Goal: Task Accomplishment & Management: Manage account settings

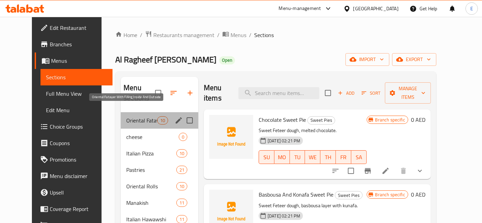
click at [140, 116] on span "Oriental Fatayer With Filling Inside And Outside" at bounding box center [141, 120] width 31 height 8
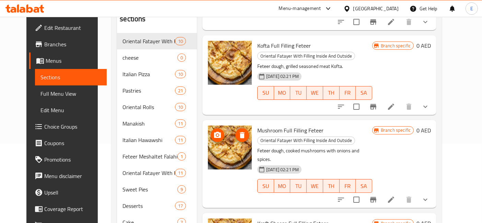
scroll to position [80, 0]
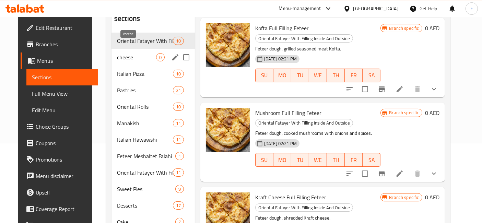
click at [117, 53] on span "cheese" at bounding box center [136, 57] width 39 height 8
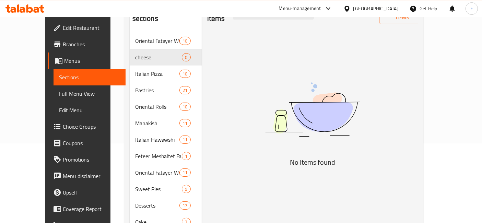
click at [110, 61] on div "Home / Restaurants management / Menus / Sections Al Ragheef Al Shahi Bakery Ope…" at bounding box center [273, 111] width 327 height 348
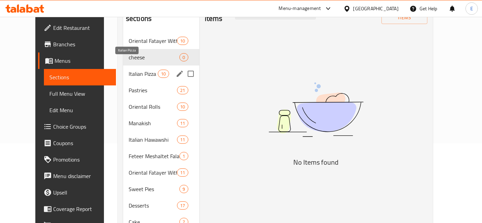
click at [129, 70] on span "Italian Pizza" at bounding box center [143, 74] width 29 height 8
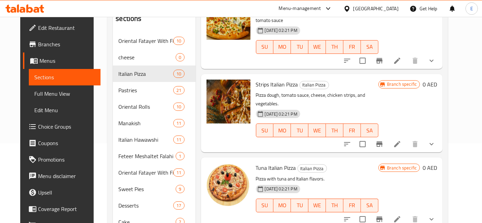
scroll to position [466, 0]
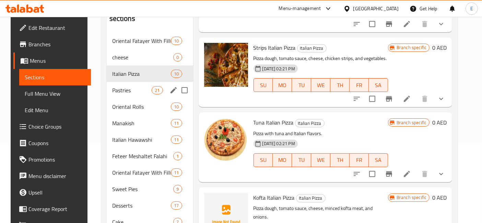
click at [140, 86] on span "Pastries" at bounding box center [132, 90] width 40 height 8
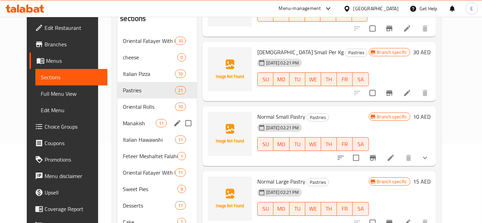
click at [123, 103] on span "Oriental Rolls" at bounding box center [149, 107] width 52 height 8
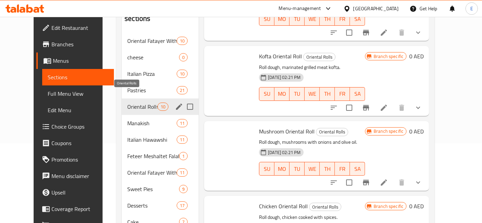
scroll to position [498, 0]
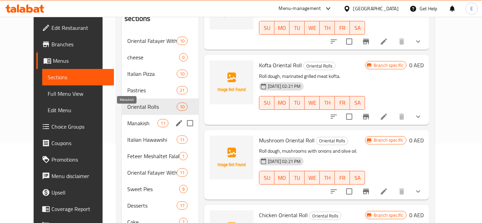
click at [127, 119] on span "Manakish" at bounding box center [142, 123] width 30 height 8
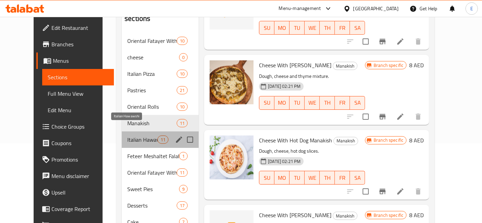
click at [127, 136] on span "Italian Hawawshi" at bounding box center [142, 140] width 30 height 8
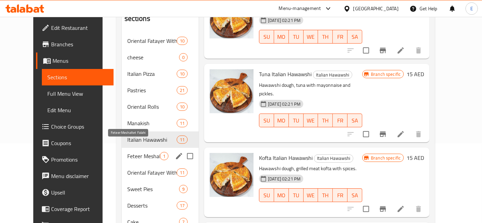
click at [127, 152] on span "Feteer Meshaltet Falahi" at bounding box center [143, 156] width 33 height 8
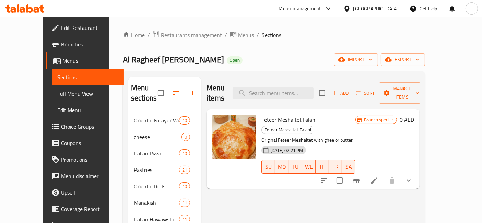
scroll to position [131, 0]
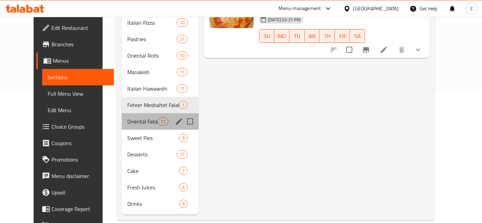
click at [132, 113] on div "Oriental Fatayer With Filling Inside 11" at bounding box center [160, 121] width 77 height 16
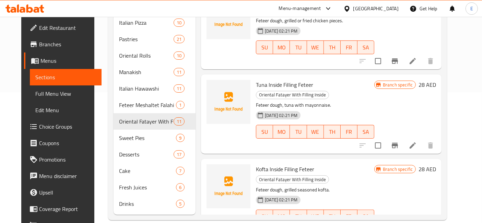
scroll to position [422, 0]
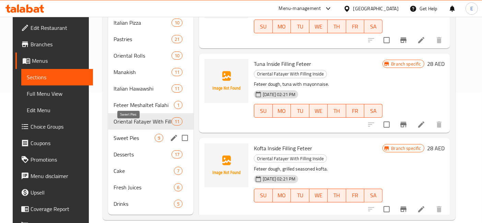
click at [129, 134] on span "Sweet Pies" at bounding box center [134, 138] width 41 height 8
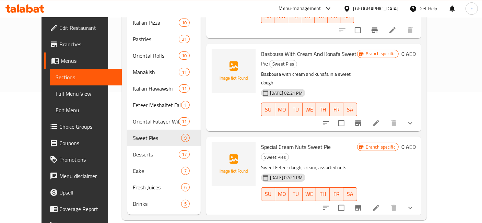
scroll to position [433, 0]
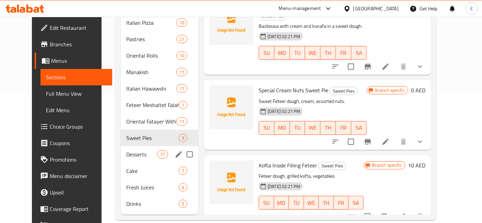
click at [121, 148] on div "Desserts 17" at bounding box center [160, 154] width 78 height 16
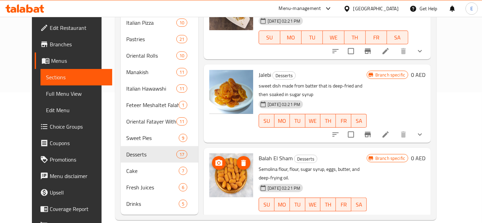
scroll to position [1000, 0]
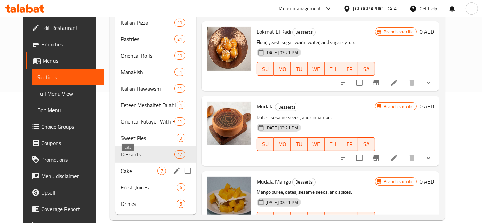
click at [121, 167] on span "Cake" at bounding box center [139, 171] width 37 height 8
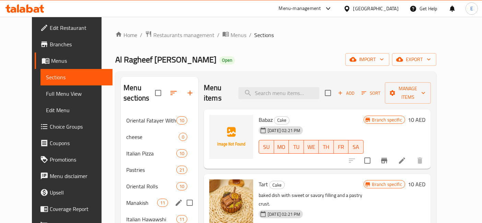
scroll to position [131, 0]
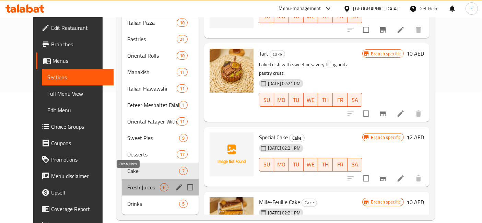
click at [138, 183] on span "Fresh Juices" at bounding box center [143, 187] width 33 height 8
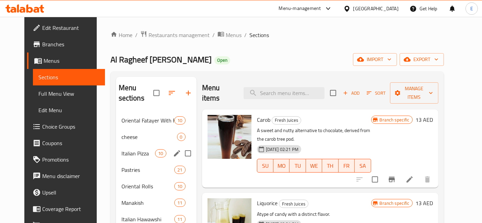
scroll to position [131, 0]
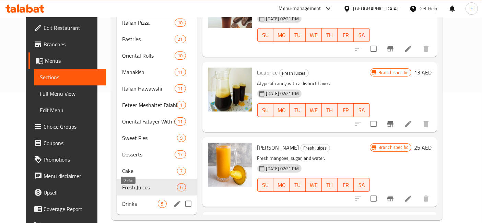
click at [126, 200] on span "Drinks" at bounding box center [140, 204] width 36 height 8
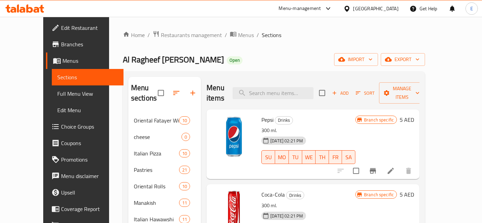
click at [425, 32] on ol "Home / Restaurants management / Menus / Sections" at bounding box center [274, 35] width 303 height 9
click at [161, 33] on span "Restaurants management" at bounding box center [191, 35] width 61 height 8
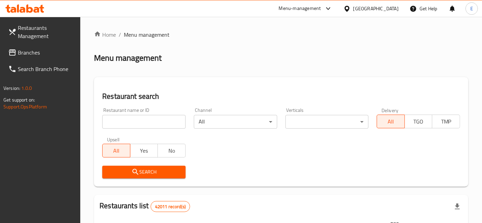
click at [292, 10] on div "Menu-management" at bounding box center [300, 8] width 42 height 8
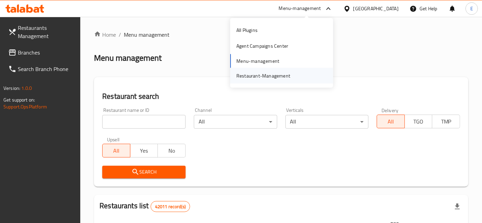
click at [270, 73] on div "Restaurant-Management" at bounding box center [263, 76] width 54 height 8
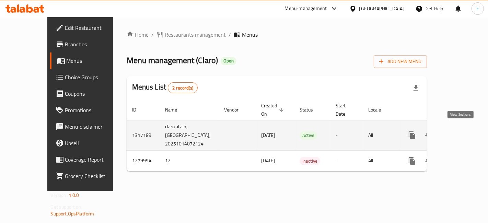
click at [462, 131] on icon "enhanced table" at bounding box center [461, 135] width 8 height 8
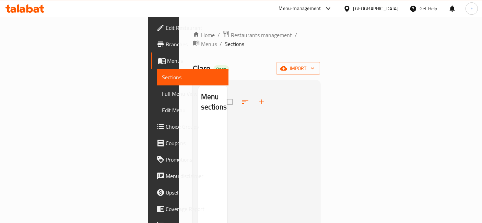
click at [151, 54] on link "Menus" at bounding box center [190, 60] width 78 height 16
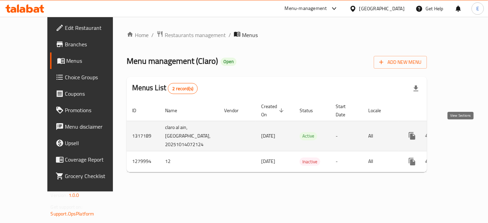
click at [462, 133] on icon "enhanced table" at bounding box center [461, 136] width 6 height 6
click at [127, 131] on td "1317189" at bounding box center [143, 136] width 33 height 30
copy td "1317189"
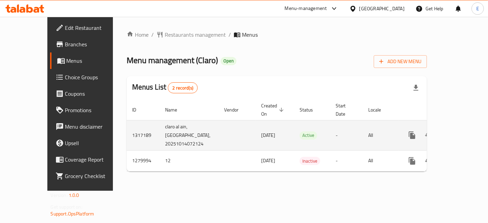
click at [261, 134] on span "[DATE]" at bounding box center [268, 135] width 14 height 9
click at [464, 131] on icon "enhanced table" at bounding box center [461, 135] width 8 height 8
drag, startPoint x: 222, startPoint y: 132, endPoint x: 252, endPoint y: 135, distance: 29.7
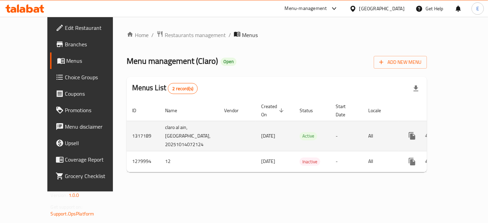
click at [256, 135] on td "[DATE]" at bounding box center [275, 136] width 38 height 30
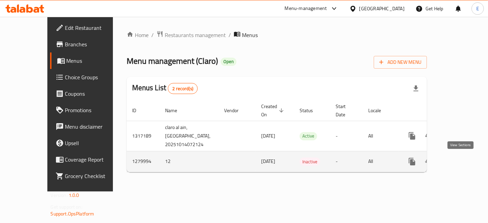
click at [459, 161] on icon "enhanced table" at bounding box center [461, 161] width 8 height 8
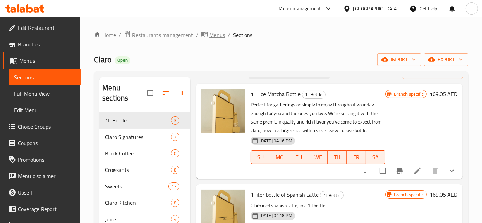
click at [214, 37] on span "Menus" at bounding box center [217, 35] width 16 height 8
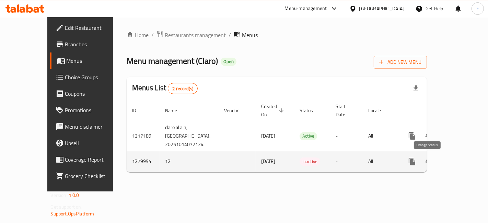
click at [431, 164] on icon "enhanced table" at bounding box center [428, 161] width 8 height 8
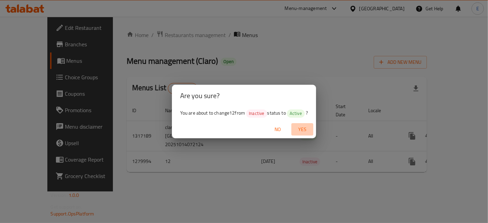
click at [306, 130] on span "Yes" at bounding box center [302, 129] width 16 height 9
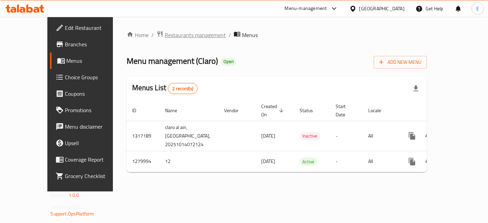
click at [173, 33] on span "Restaurants management" at bounding box center [195, 35] width 61 height 8
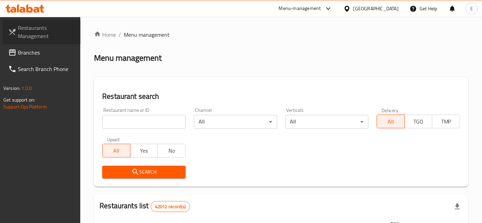
click at [35, 27] on span "Restaurants Management" at bounding box center [46, 32] width 57 height 16
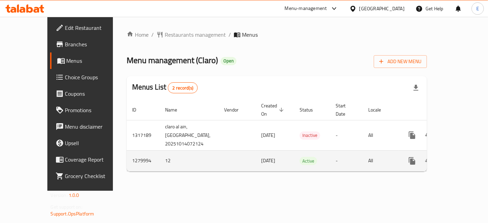
click at [460, 161] on icon "enhanced table" at bounding box center [461, 161] width 8 height 8
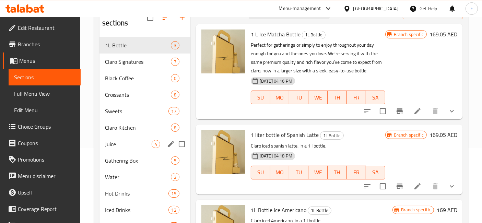
scroll to position [75, 0]
click at [124, 107] on span "Sweets" at bounding box center [127, 111] width 44 height 8
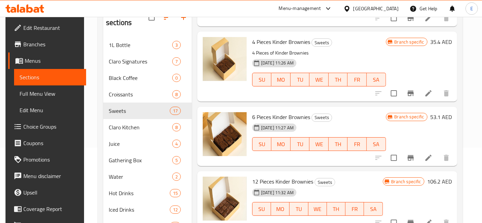
scroll to position [152, 0]
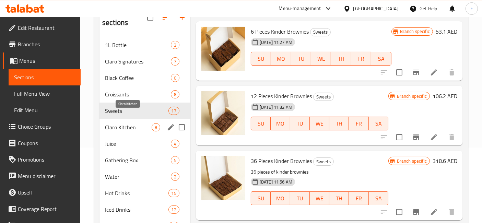
click at [123, 123] on span "Claro Kitchen" at bounding box center [128, 127] width 47 height 8
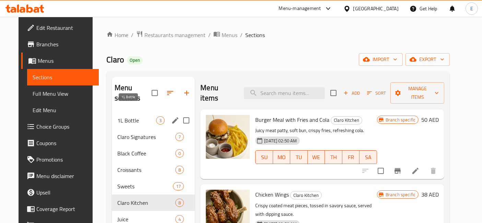
click at [121, 116] on span "1L Bottle" at bounding box center [136, 120] width 39 height 8
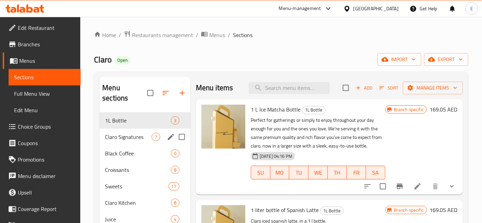
click at [138, 133] on span "Claro Signatures" at bounding box center [128, 137] width 47 height 8
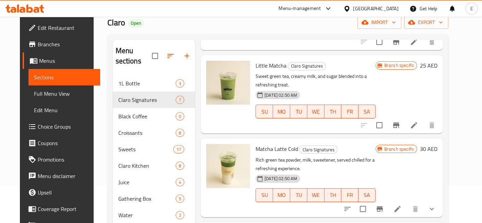
scroll to position [37, 0]
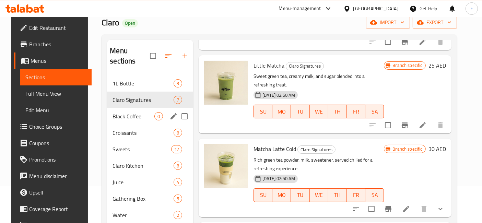
click at [138, 112] on span "Black Coffee" at bounding box center [134, 116] width 42 height 8
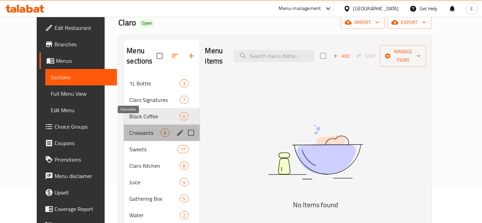
click at [129, 129] on span "Croissants" at bounding box center [144, 133] width 31 height 8
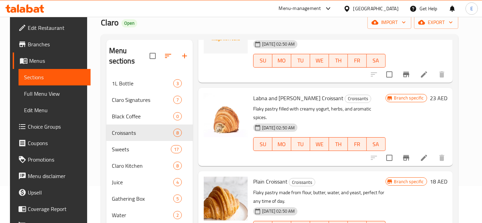
scroll to position [300, 0]
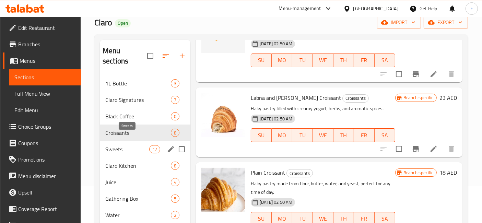
click at [118, 145] on span "Sweets" at bounding box center [127, 149] width 44 height 8
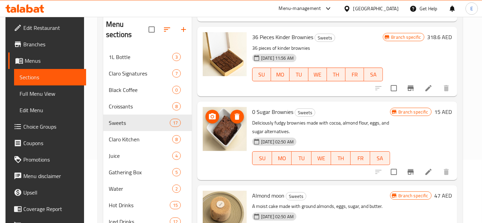
scroll to position [287, 0]
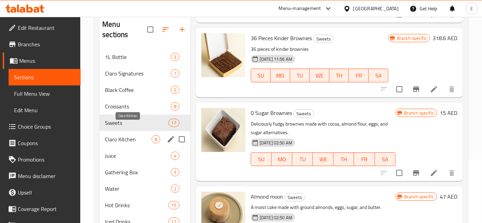
click at [140, 135] on span "Claro Kitchen" at bounding box center [128, 139] width 47 height 8
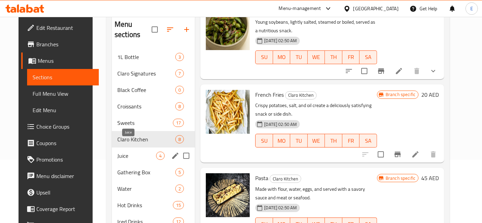
scroll to position [86, 0]
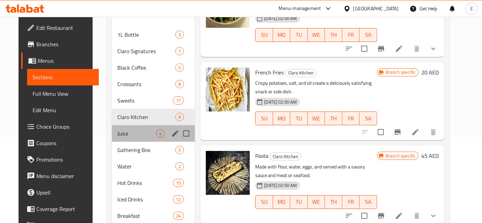
click at [140, 128] on div "Juice 4" at bounding box center [153, 133] width 83 height 16
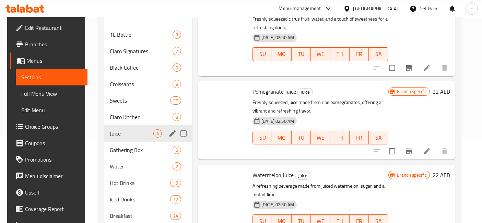
scroll to position [109, 0]
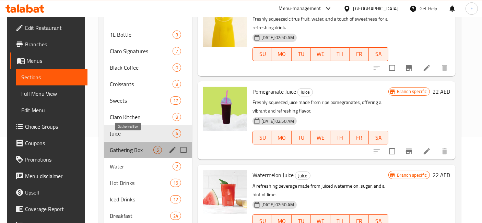
click at [139, 146] on span "Gathering Box" at bounding box center [132, 150] width 44 height 8
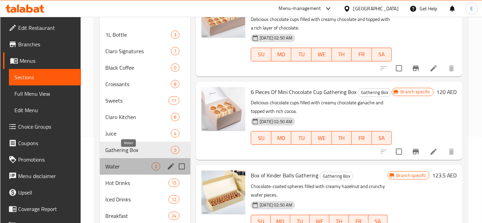
click at [135, 162] on span "Water" at bounding box center [128, 166] width 46 height 8
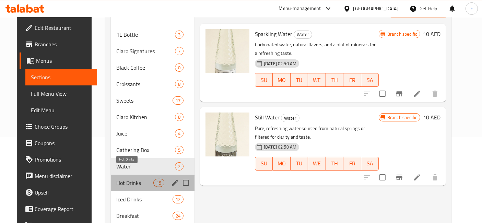
click at [132, 179] on span "Hot Drinks" at bounding box center [134, 183] width 37 height 8
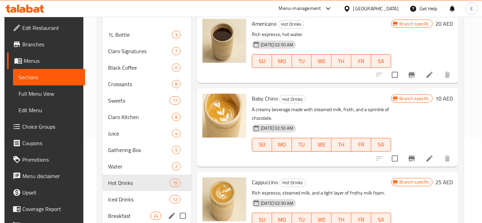
scroll to position [115, 0]
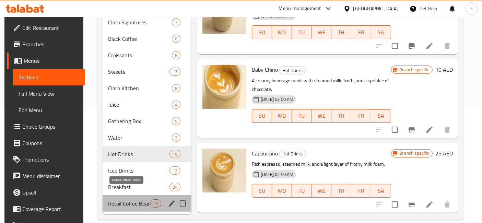
click at [125, 199] on span "Retail Coffee Beans" at bounding box center [129, 203] width 42 height 8
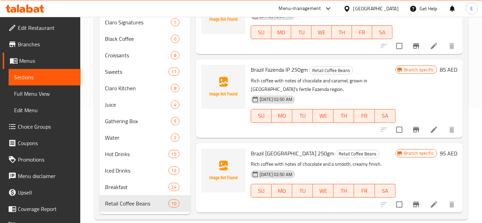
scroll to position [108, 0]
